Goal: Navigation & Orientation: Find specific page/section

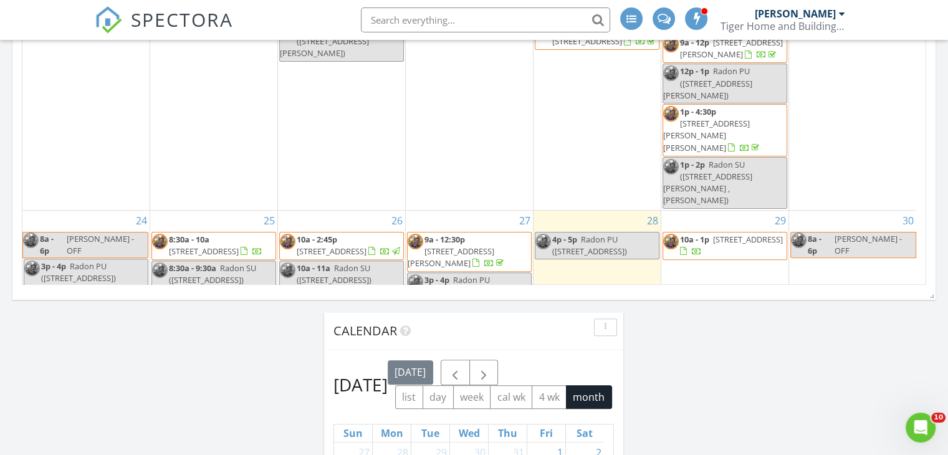
scroll to position [187, 0]
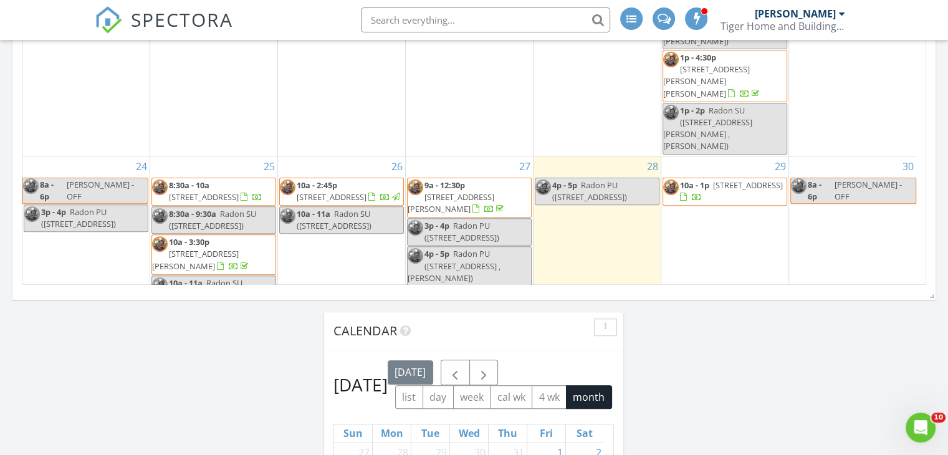
click at [722, 179] on span "[STREET_ADDRESS]" at bounding box center [748, 184] width 70 height 11
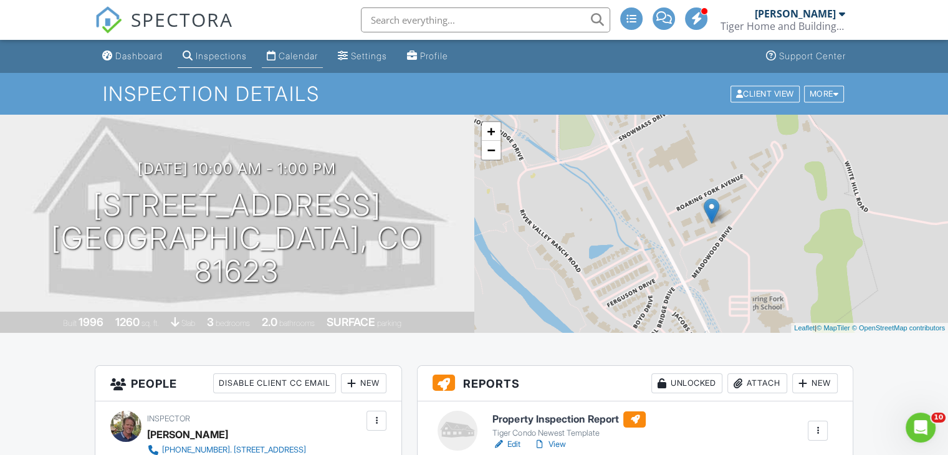
click at [303, 57] on div "Calendar" at bounding box center [298, 55] width 39 height 11
